Goal: Check status

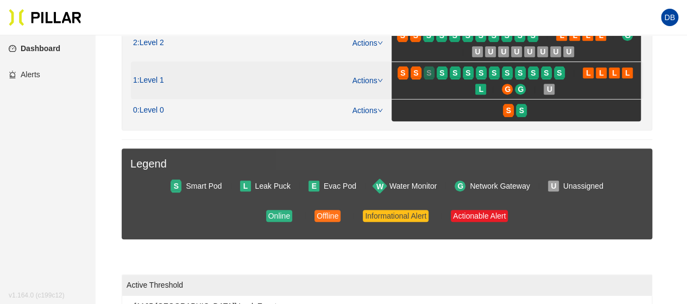
scroll to position [136, 0]
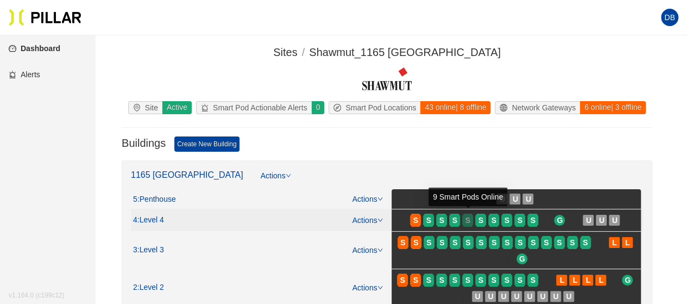
click at [464, 221] on div "S" at bounding box center [467, 220] width 11 height 9
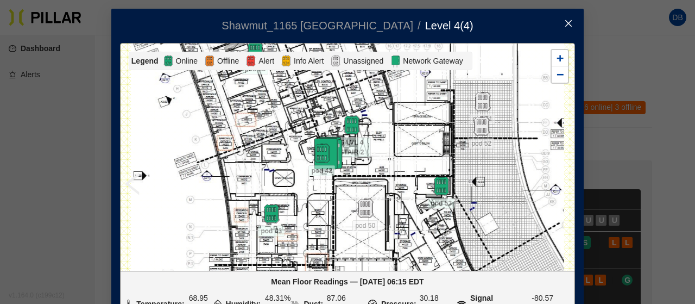
click at [565, 23] on icon "close" at bounding box center [569, 23] width 9 height 9
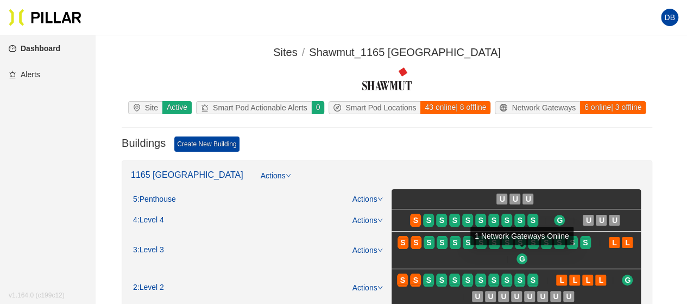
click at [509, 244] on div "1 Network Gateways Online" at bounding box center [522, 236] width 103 height 18
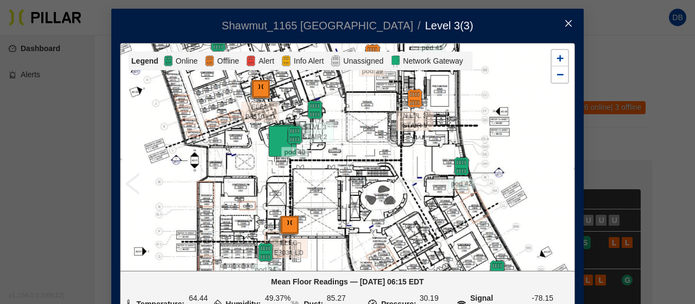
click at [565, 24] on icon "close" at bounding box center [569, 23] width 9 height 9
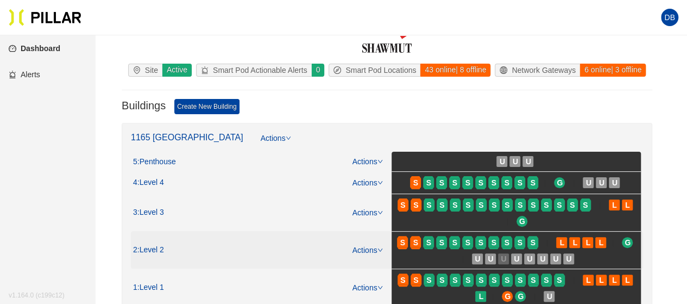
scroll to position [54, 0]
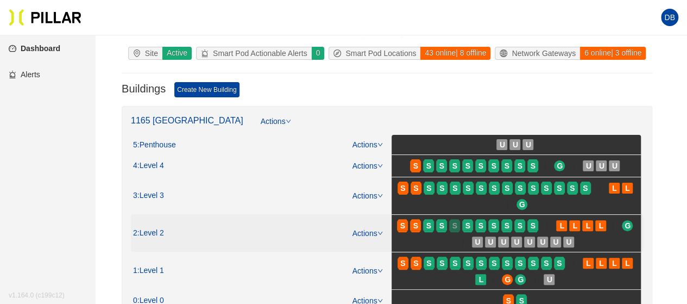
click at [451, 219] on div at bounding box center [454, 220] width 11 height 2
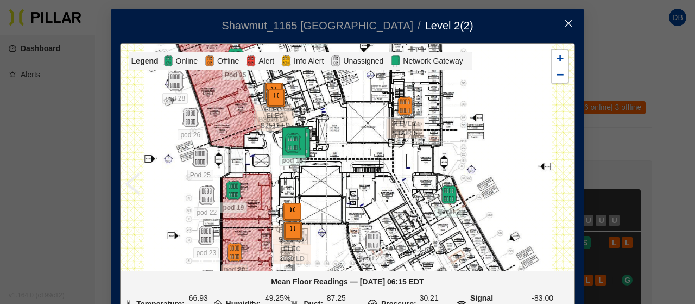
click at [565, 23] on icon "close" at bounding box center [569, 23] width 9 height 9
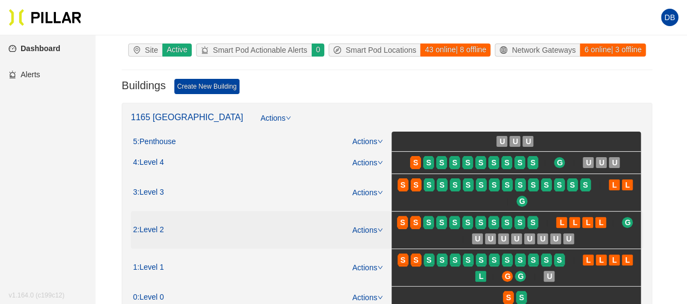
scroll to position [109, 0]
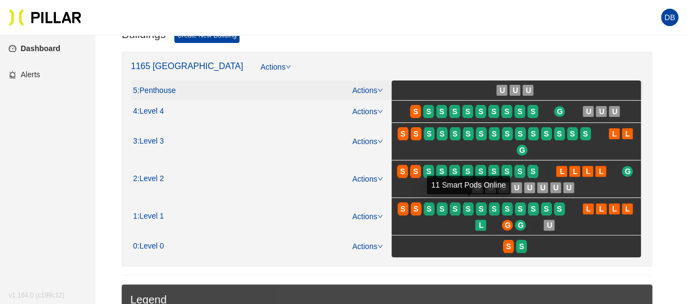
click at [460, 204] on span "S" at bounding box center [456, 208] width 13 height 17
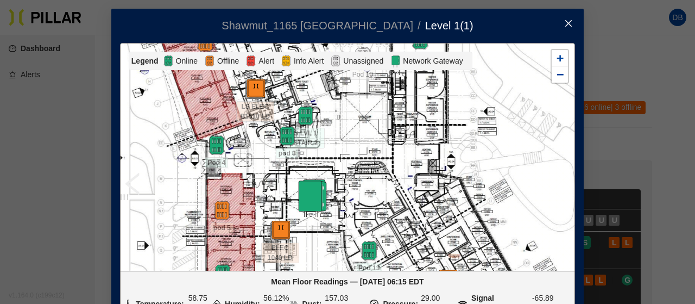
click at [566, 24] on icon "close" at bounding box center [569, 23] width 7 height 7
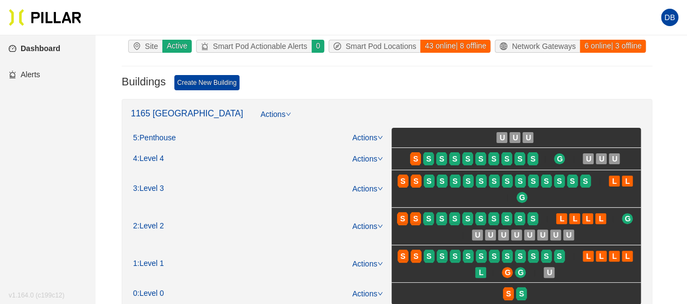
scroll to position [163, 0]
